Goal: Information Seeking & Learning: Check status

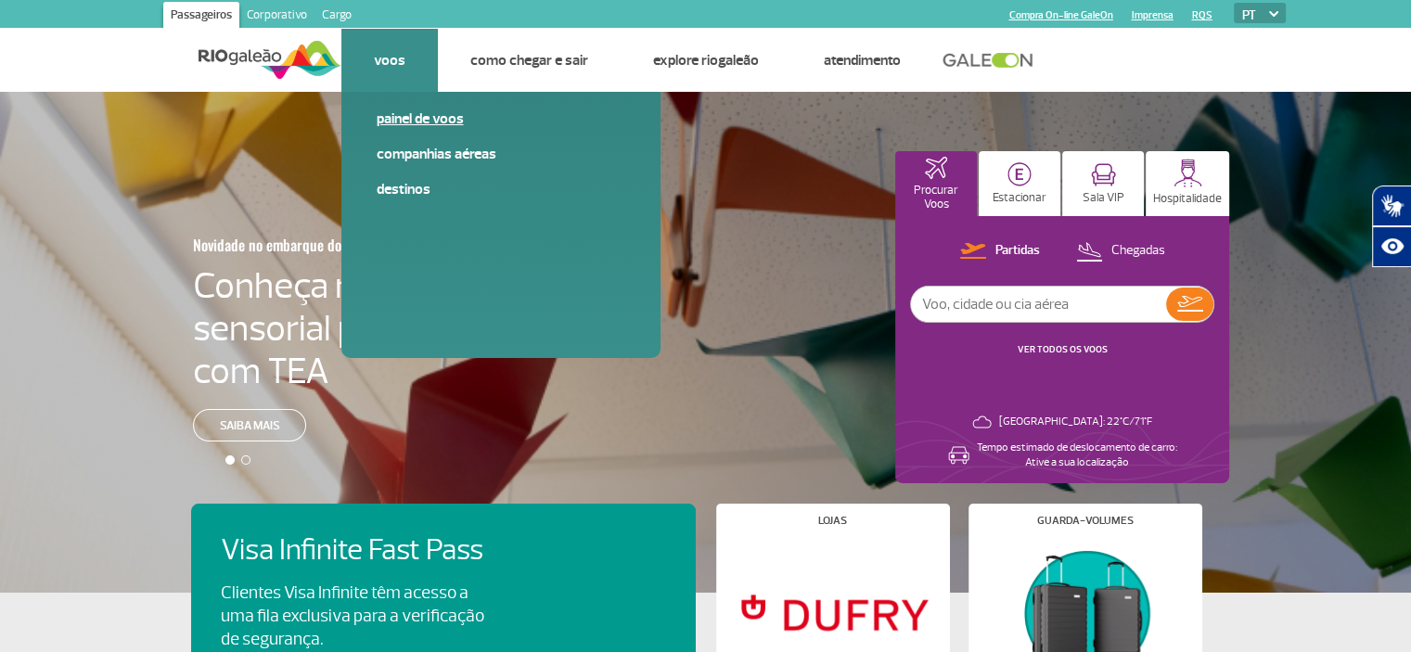
click at [422, 118] on link "Painel de voos" at bounding box center [501, 119] width 249 height 20
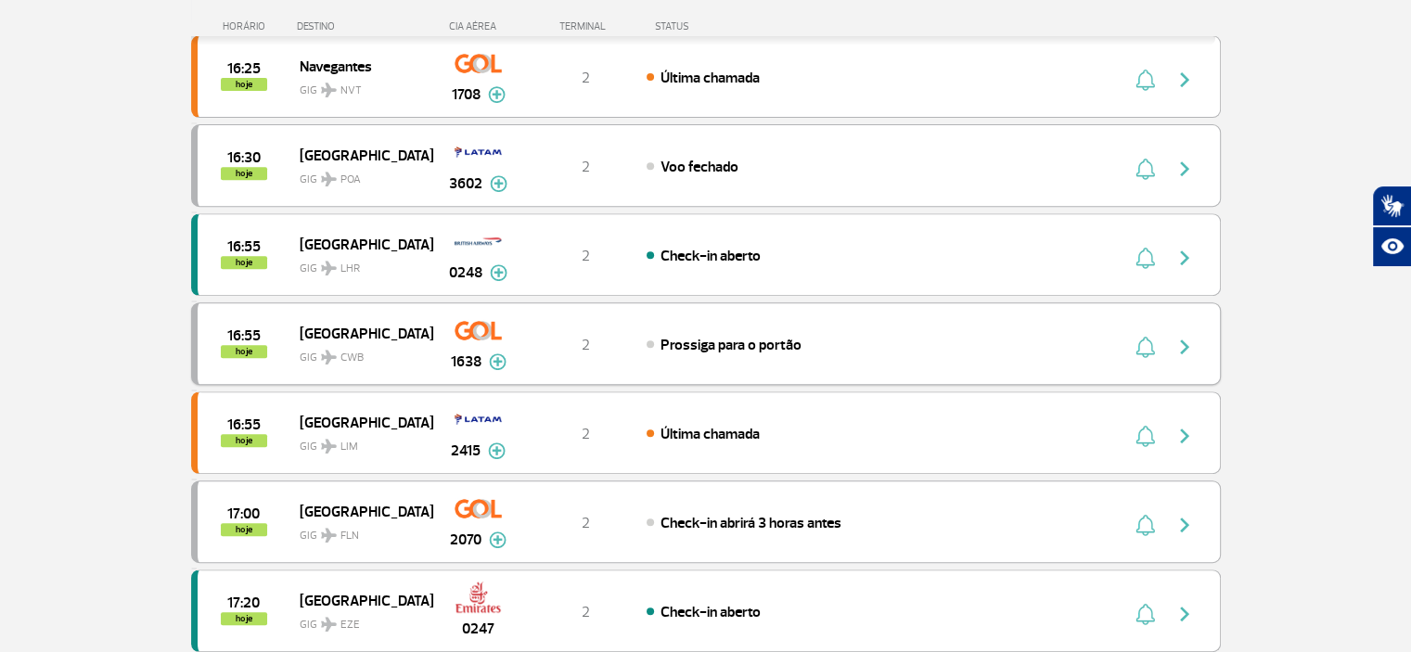
scroll to position [742, 0]
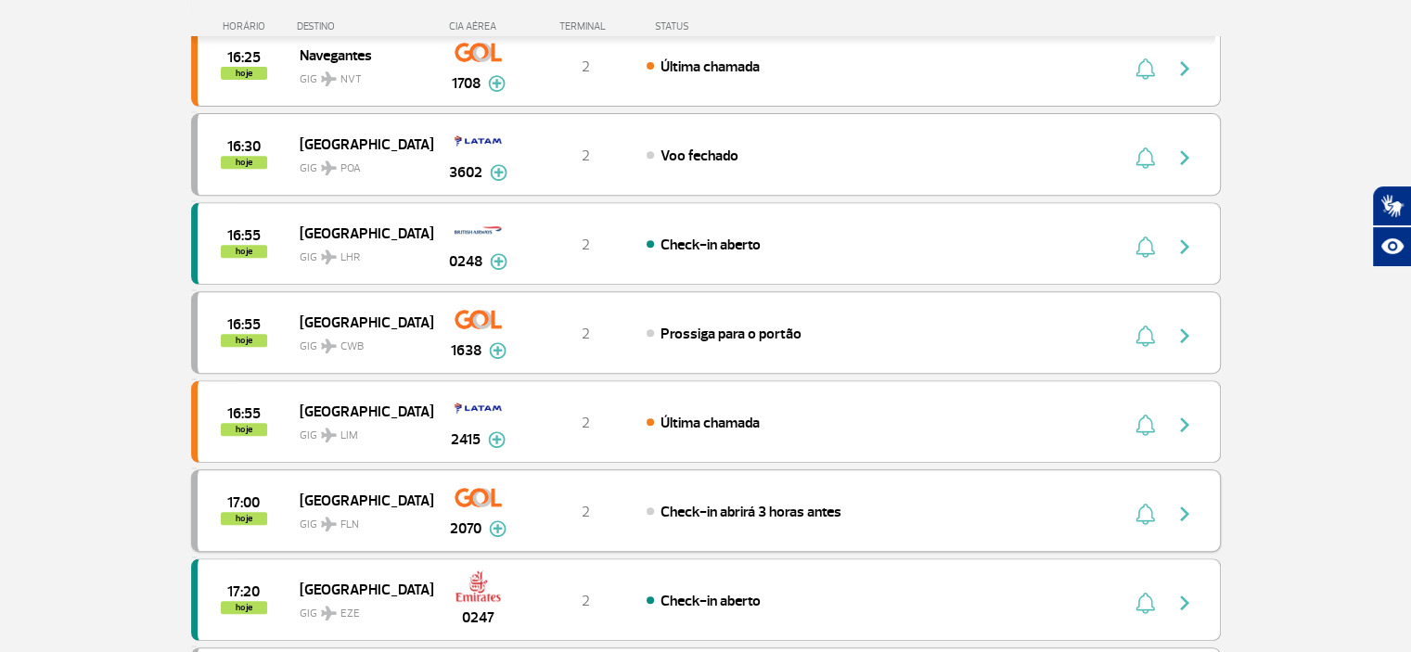
click at [1184, 511] on img "button" at bounding box center [1184, 514] width 22 height 22
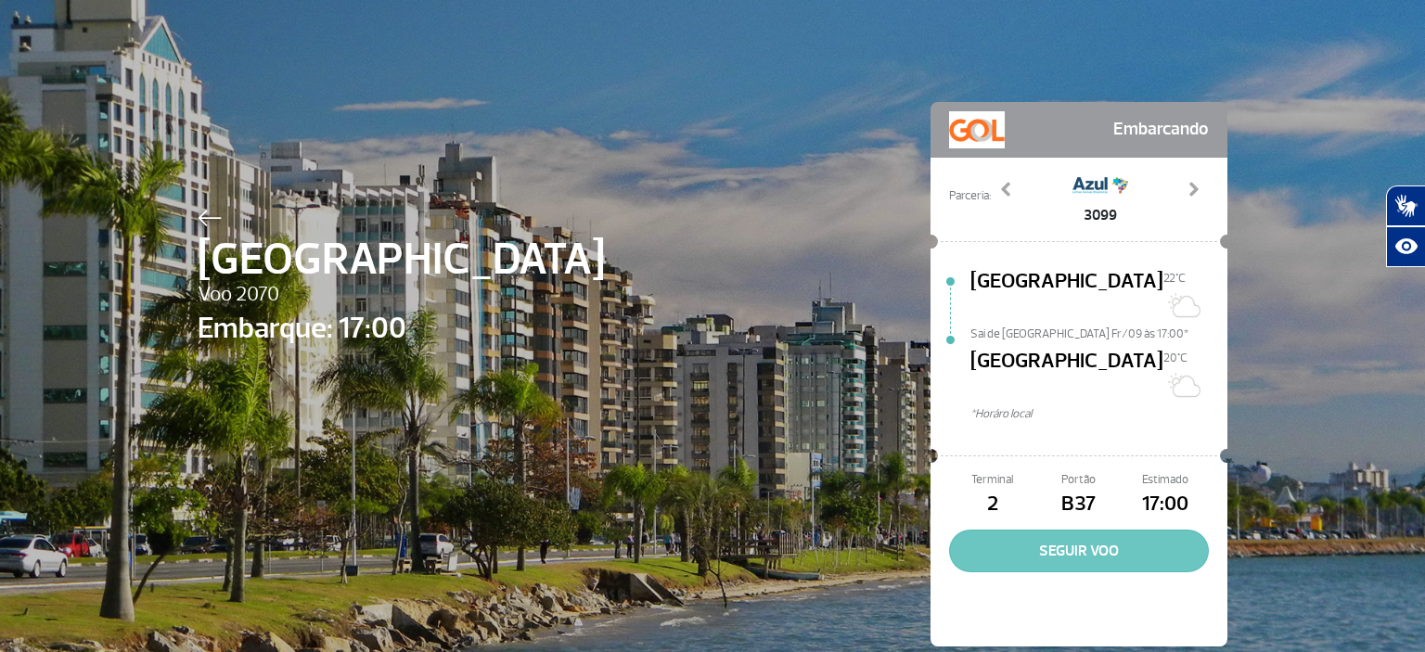
click at [1056, 530] on button "SEGUIR VOO" at bounding box center [1079, 551] width 260 height 43
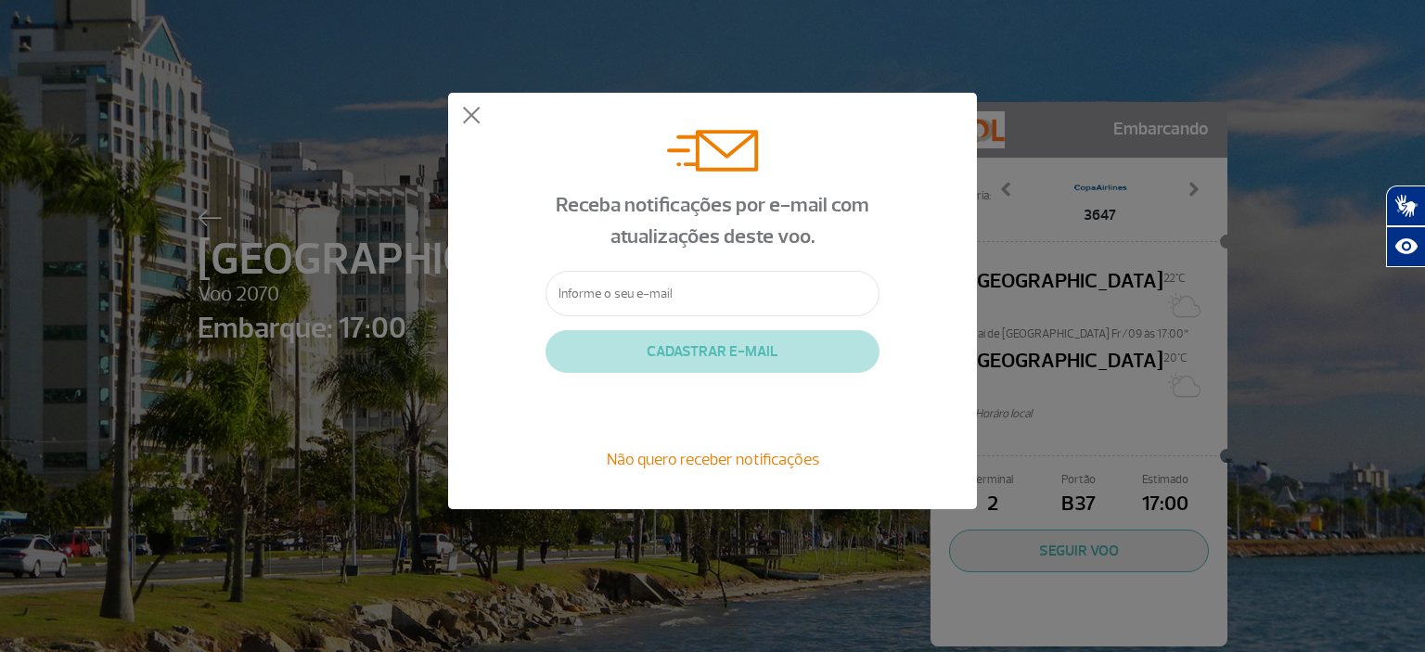
click at [464, 101] on div "Receba notificações por e-mail com atualizações deste voo. CADASTRAR E-MAIL Não…" at bounding box center [712, 301] width 529 height 417
click at [466, 107] on button at bounding box center [471, 116] width 19 height 19
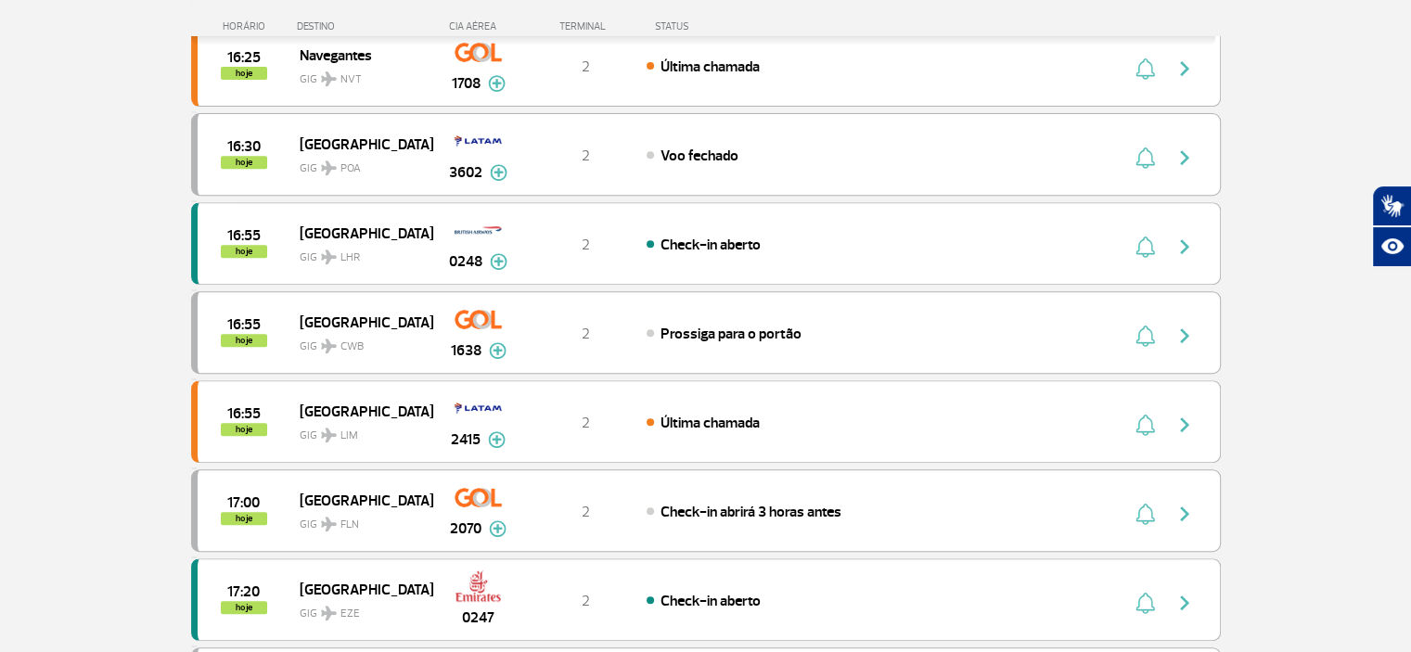
scroll to position [835, 0]
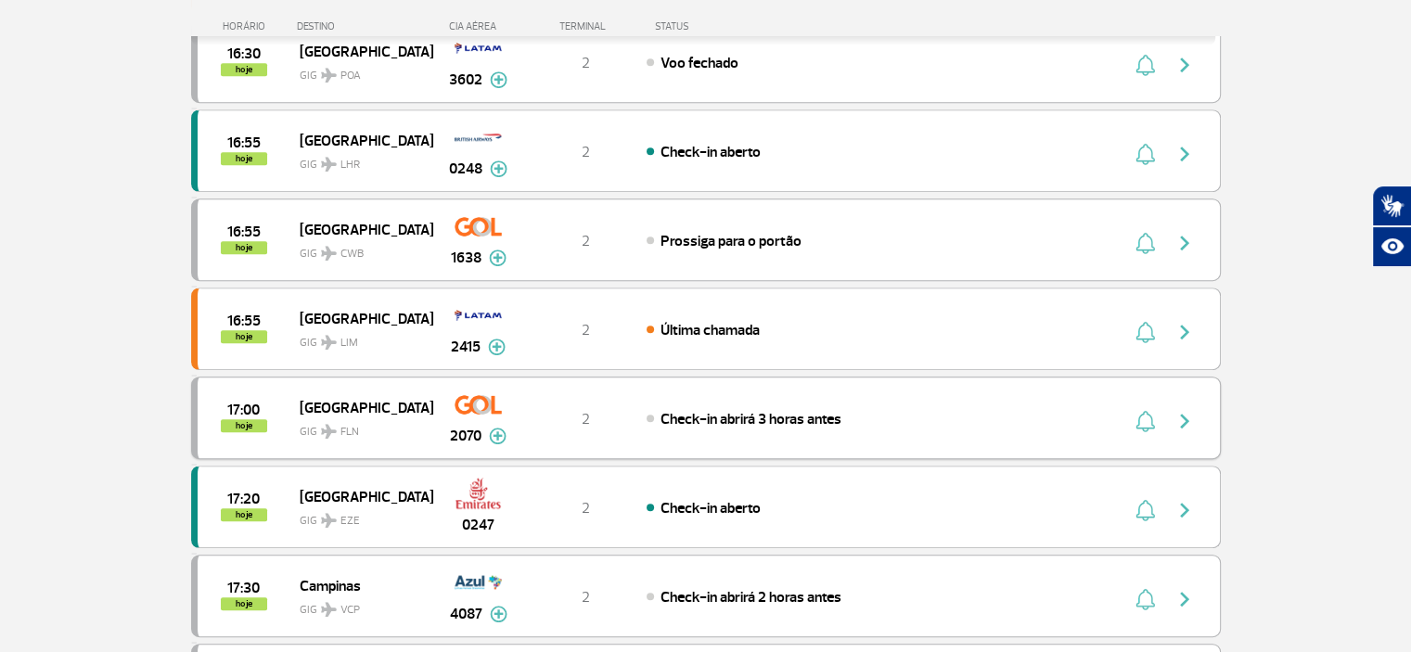
click at [732, 410] on span "Check-in abrirá 3 horas antes" at bounding box center [750, 419] width 181 height 19
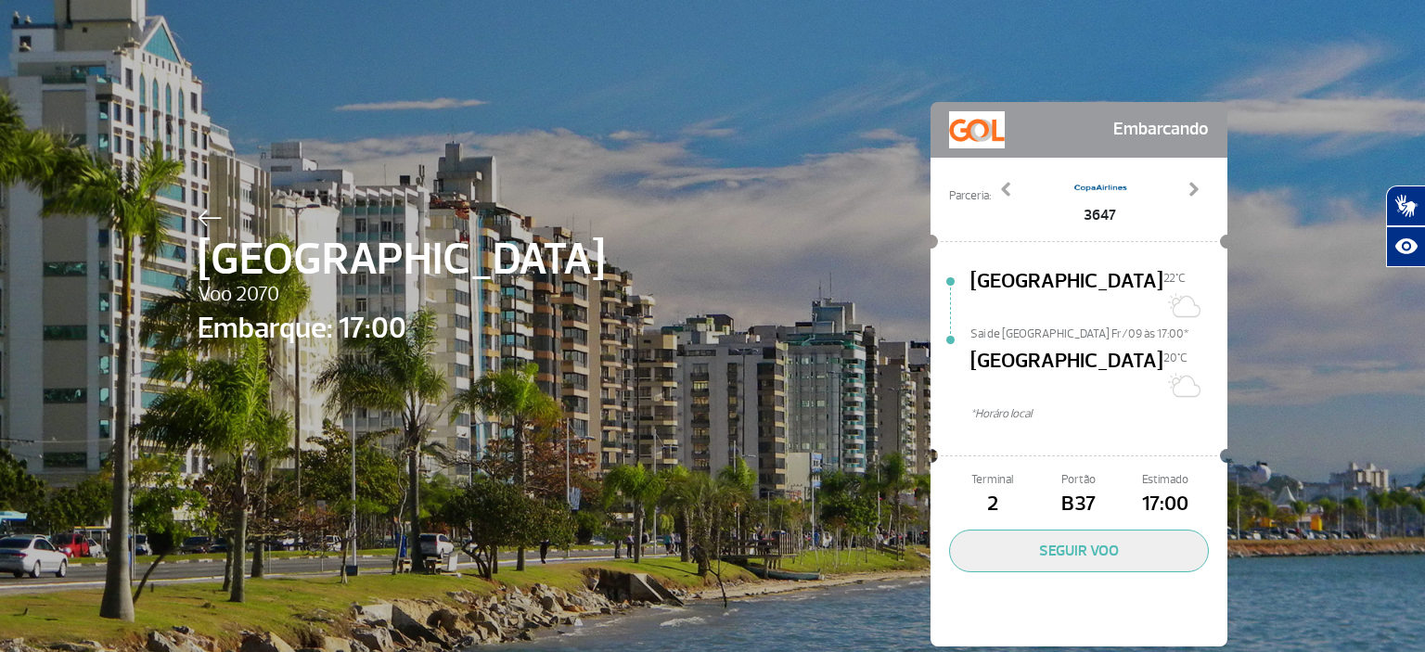
click at [783, 493] on div "[GEOGRAPHIC_DATA] Voo 2070 Embarque: 17:00 Embarcando Parceria: 3099 3647 3749 …" at bounding box center [713, 346] width 1058 height 693
